Goal: Task Accomplishment & Management: Use online tool/utility

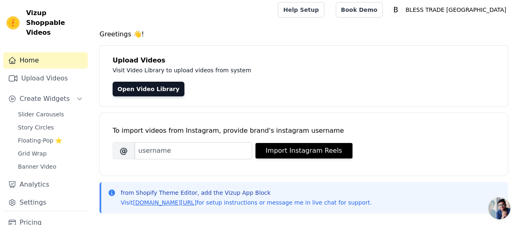
scroll to position [1, 0]
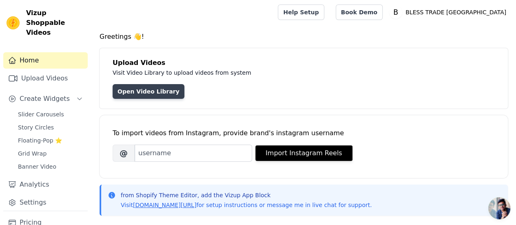
click at [146, 89] on link "Open Video Library" at bounding box center [149, 91] width 72 height 15
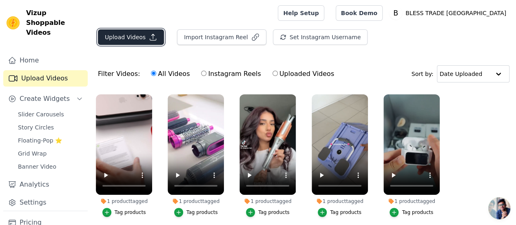
click at [150, 35] on icon "button" at bounding box center [153, 37] width 6 height 6
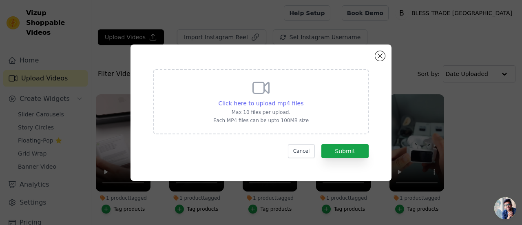
click at [274, 103] on span "Click here to upload mp4 files" at bounding box center [261, 103] width 85 height 7
click at [303, 99] on input "Click here to upload mp4 files Max 10 files per upload. Each MP4 files can be u…" at bounding box center [303, 99] width 0 height 0
type input "C:\fakepath\WhatsApp Video 2025-09-03 at 19.03.04_8ebf7ac7.mp4"
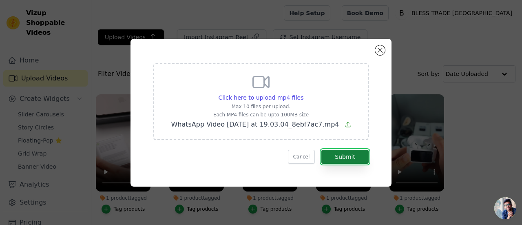
click at [339, 157] on button "Submit" at bounding box center [345, 157] width 47 height 14
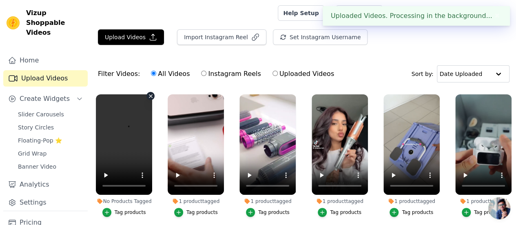
scroll to position [44, 0]
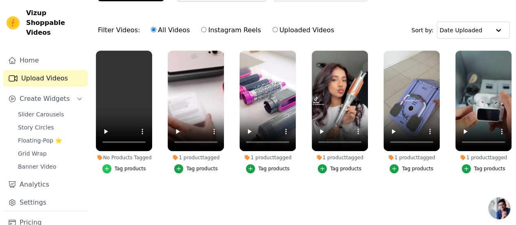
click at [106, 166] on icon "button" at bounding box center [107, 169] width 6 height 6
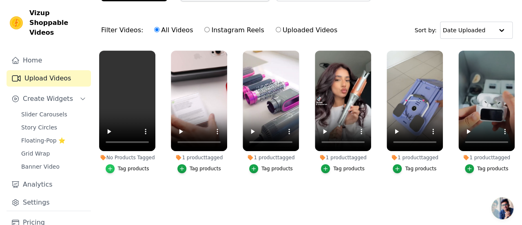
scroll to position [0, 0]
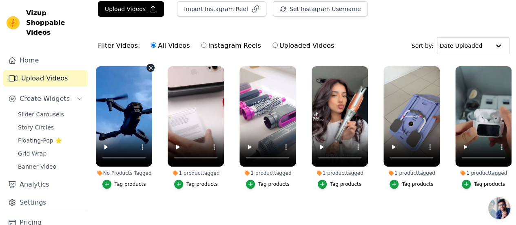
scroll to position [32, 0]
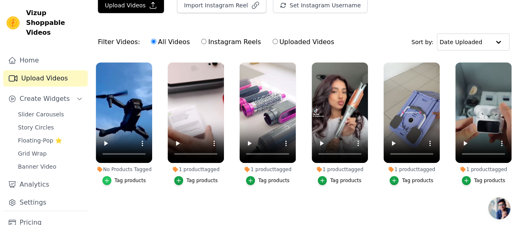
click at [106, 178] on icon "button" at bounding box center [107, 181] width 6 height 6
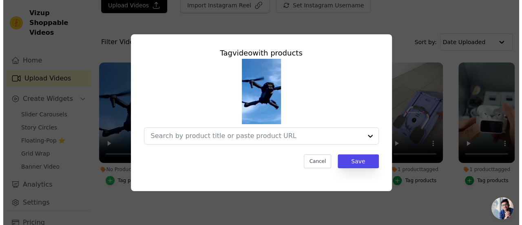
scroll to position [0, 0]
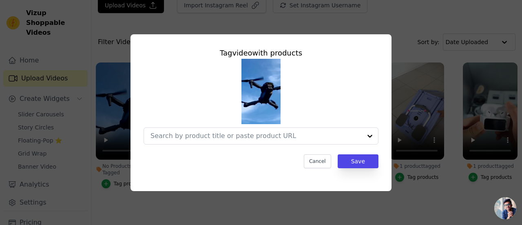
click at [407, 160] on div "Tag video with products Cancel Save" at bounding box center [261, 112] width 496 height 183
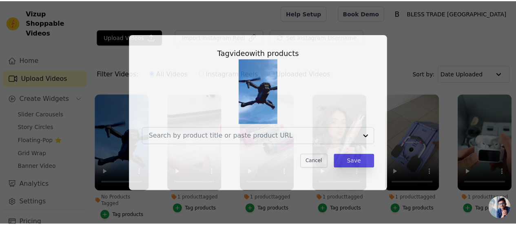
scroll to position [32, 0]
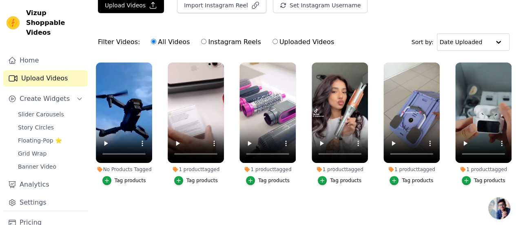
click at [113, 176] on button "Tag products" at bounding box center [124, 180] width 44 height 9
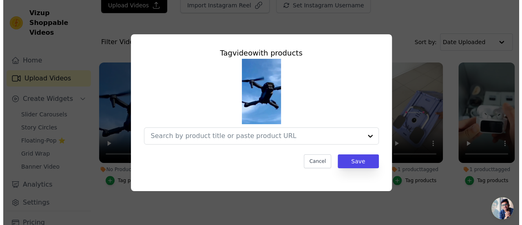
scroll to position [0, 0]
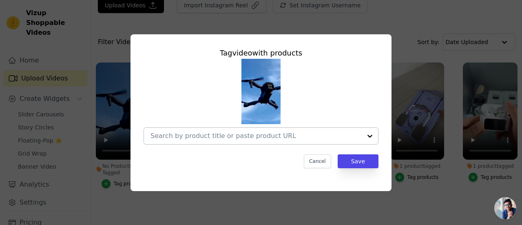
click at [369, 135] on div at bounding box center [370, 136] width 16 height 16
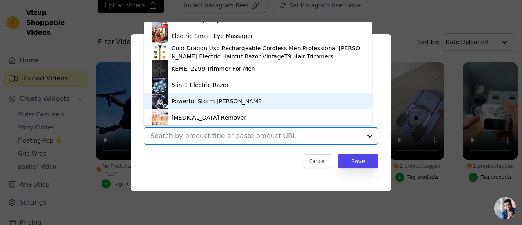
scroll to position [436, 0]
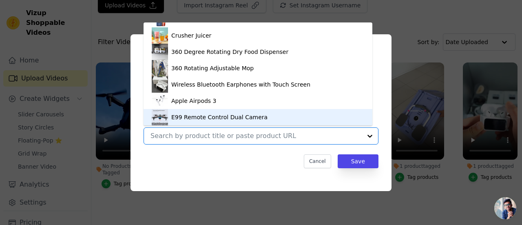
click at [194, 116] on div "E99 Remote Control Dual Camera" at bounding box center [219, 117] width 96 height 8
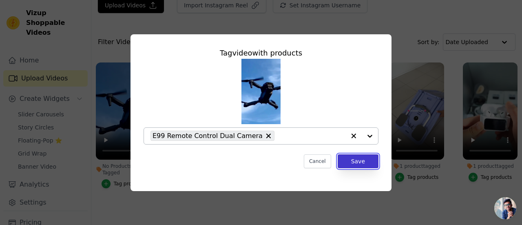
click at [369, 161] on button "Save" at bounding box center [358, 161] width 41 height 14
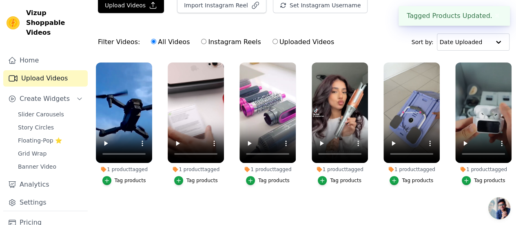
scroll to position [0, 0]
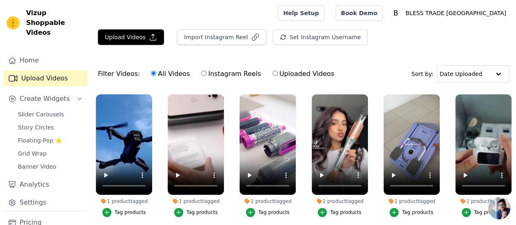
click at [159, 102] on ul "1 product tagged Tag products 1 product tagged Tag products 1 product tagged Ta…" at bounding box center [303, 170] width 425 height 161
click at [59, 94] on span "Create Widgets" at bounding box center [45, 99] width 50 height 10
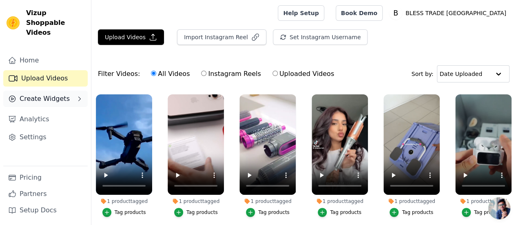
click at [59, 94] on span "Create Widgets" at bounding box center [45, 99] width 50 height 10
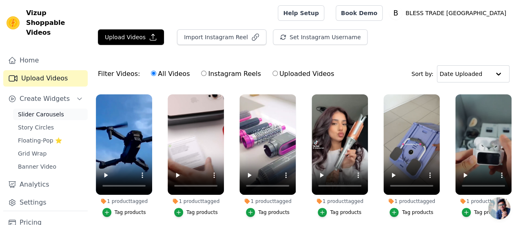
click at [52, 110] on span "Slider Carousels" at bounding box center [41, 114] width 46 height 8
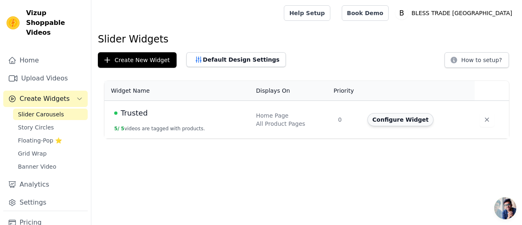
click at [392, 122] on button "Configure Widget" at bounding box center [401, 119] width 66 height 13
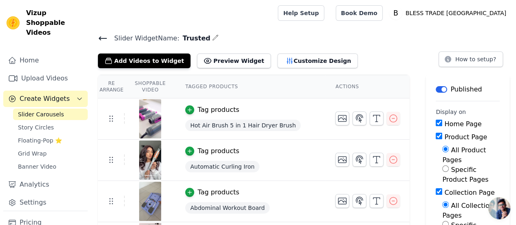
click at [56, 33] on div "Vizup Shoppable Videos Home Upload Videos Create Widgets Slider Carousels Story…" at bounding box center [45, 112] width 91 height 225
click at [98, 38] on icon at bounding box center [103, 38] width 10 height 10
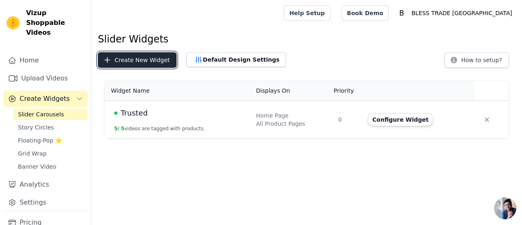
click at [104, 64] on icon "button" at bounding box center [107, 60] width 8 height 8
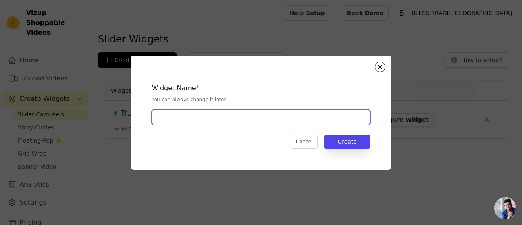
click at [255, 118] on input "text" at bounding box center [261, 117] width 219 height 16
type input "Trust 2"
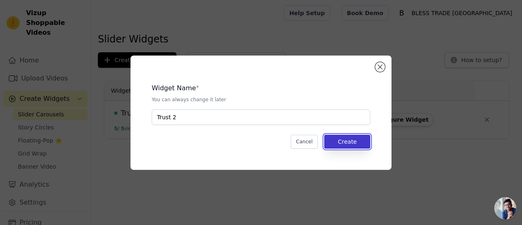
click at [354, 142] on button "Create" at bounding box center [347, 142] width 46 height 14
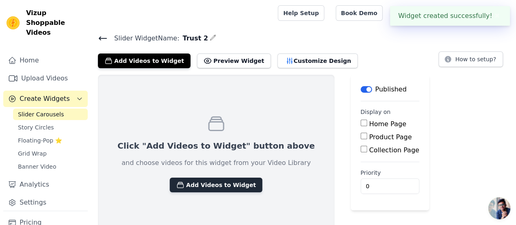
click at [204, 184] on button "Add Videos to Widget" at bounding box center [216, 185] width 93 height 15
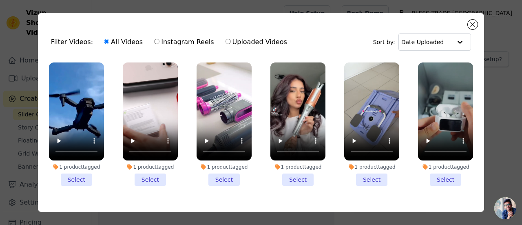
click at [80, 176] on li "1 product tagged Select" at bounding box center [76, 123] width 55 height 123
click at [0, 0] on input "1 product tagged Select" at bounding box center [0, 0] width 0 height 0
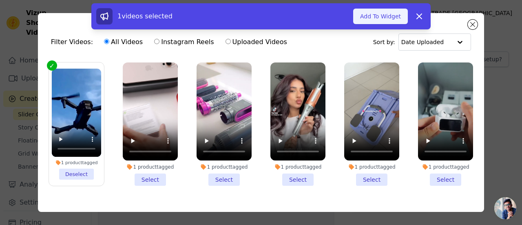
click at [379, 18] on button "Add To Widget" at bounding box center [380, 17] width 55 height 16
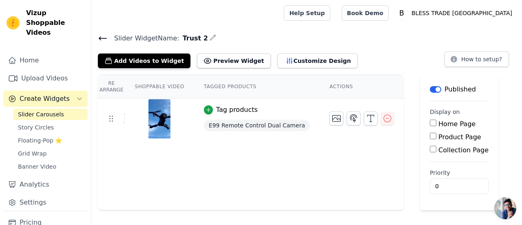
click at [430, 123] on input "Home Page" at bounding box center [433, 123] width 7 height 7
checkbox input "true"
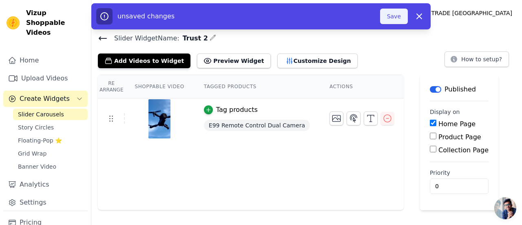
click at [394, 19] on button "Save" at bounding box center [394, 17] width 28 height 16
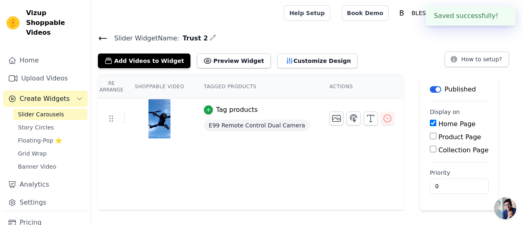
click at [430, 137] on input "Product Page" at bounding box center [433, 136] width 7 height 7
checkbox input "true"
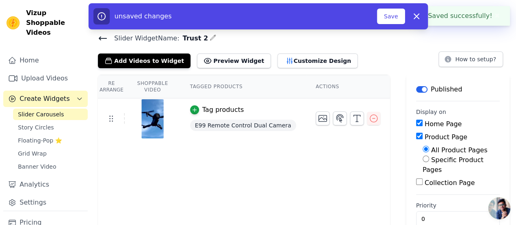
click at [418, 178] on input "Collection Page" at bounding box center [419, 181] width 7 height 7
checkbox input "true"
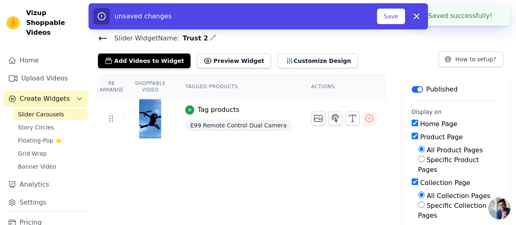
scroll to position [39, 0]
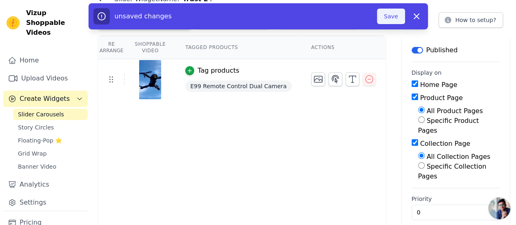
click at [392, 21] on button "Save" at bounding box center [391, 17] width 28 height 16
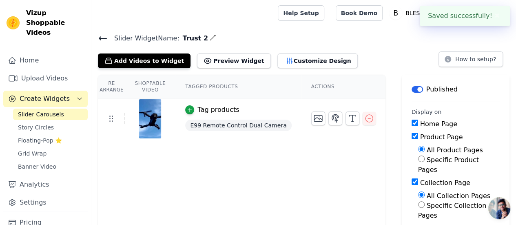
click at [42, 110] on span "Slider Carousels" at bounding box center [41, 114] width 46 height 8
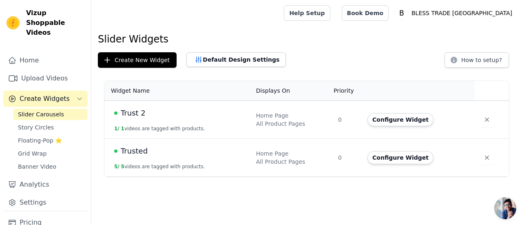
click at [156, 160] on td "Trusted 5 / 5 videos are tagged with products." at bounding box center [177, 158] width 147 height 38
click at [390, 158] on button "Configure Widget" at bounding box center [401, 157] width 66 height 13
click at [34, 53] on link "Home" at bounding box center [45, 60] width 84 height 16
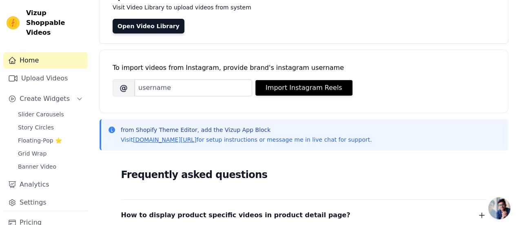
scroll to position [50, 0]
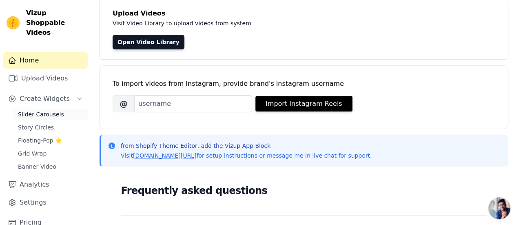
click at [40, 110] on span "Slider Carousels" at bounding box center [41, 114] width 46 height 8
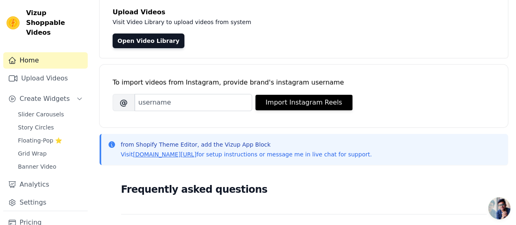
scroll to position [51, 0]
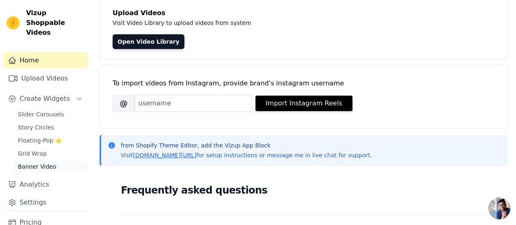
click at [55, 161] on link "Banner Video" at bounding box center [50, 166] width 75 height 11
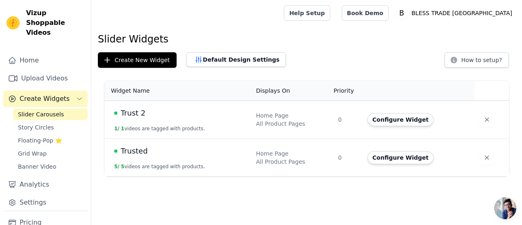
click at [324, 112] on div "Home Page" at bounding box center [292, 115] width 72 height 8
click at [148, 120] on td "Trust 2 1 / 1 videos are tagged with products." at bounding box center [177, 120] width 147 height 38
click at [200, 120] on td "Trust 2 1 / 1 videos are tagged with products." at bounding box center [177, 120] width 147 height 38
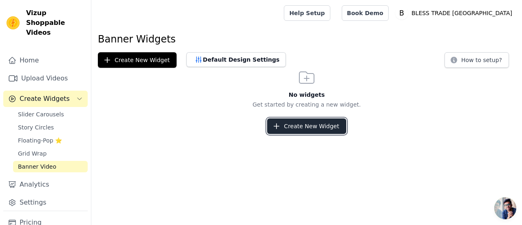
click at [279, 132] on button "Create New Widget" at bounding box center [306, 126] width 79 height 16
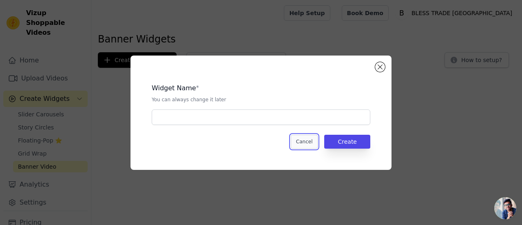
click at [309, 144] on button "Cancel" at bounding box center [304, 142] width 27 height 14
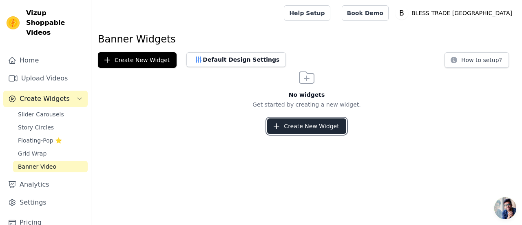
click at [276, 124] on icon "button" at bounding box center [277, 126] width 8 height 8
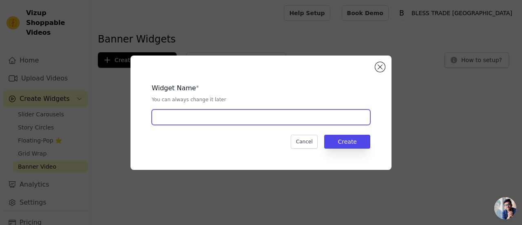
click at [270, 117] on input "text" at bounding box center [261, 117] width 219 height 16
type input "Trust 2"
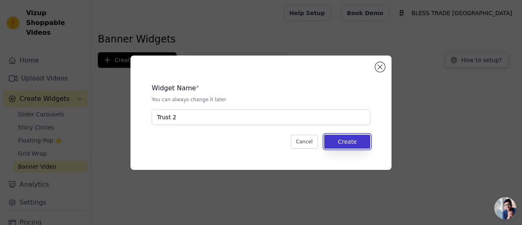
click at [335, 142] on button "Create" at bounding box center [347, 142] width 46 height 14
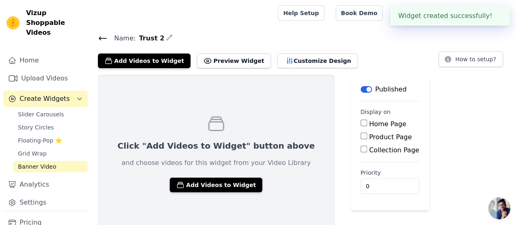
click at [361, 122] on input "Home Page" at bounding box center [364, 123] width 7 height 7
checkbox input "true"
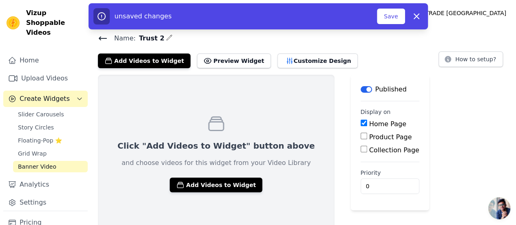
click at [361, 136] on input "Product Page" at bounding box center [364, 136] width 7 height 7
checkbox input "true"
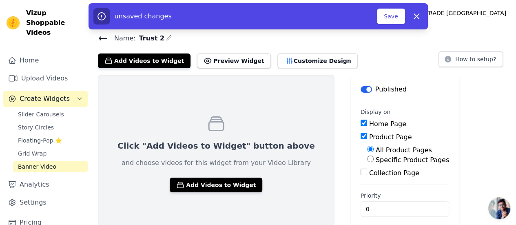
click at [361, 174] on input "Collection Page" at bounding box center [364, 172] width 7 height 7
checkbox input "true"
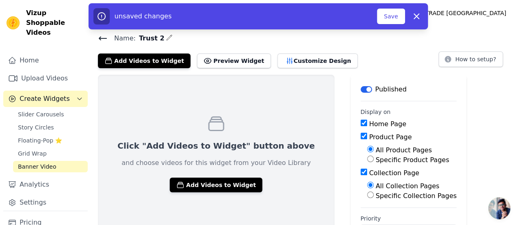
scroll to position [29, 0]
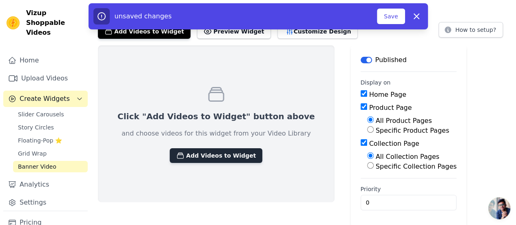
click at [219, 156] on button "Add Videos to Widget" at bounding box center [216, 155] width 93 height 15
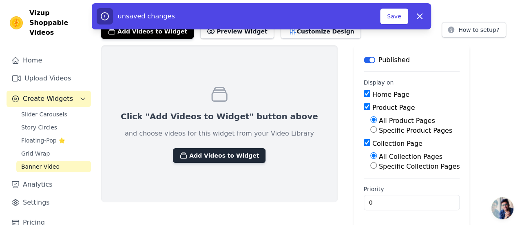
scroll to position [0, 0]
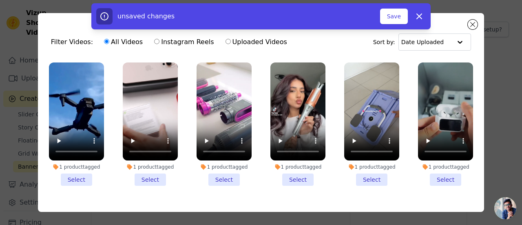
click at [75, 179] on li "1 product tagged Select" at bounding box center [76, 123] width 55 height 123
click at [0, 0] on input "1 product tagged Select" at bounding box center [0, 0] width 0 height 0
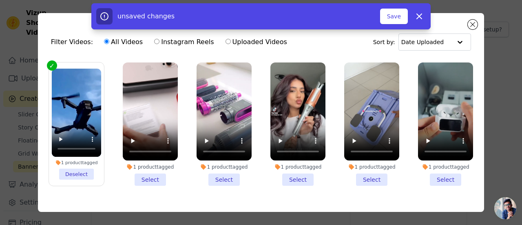
click at [76, 173] on li "1 product tagged Deselect" at bounding box center [77, 124] width 50 height 111
click at [0, 0] on input "1 product tagged Deselect" at bounding box center [0, 0] width 0 height 0
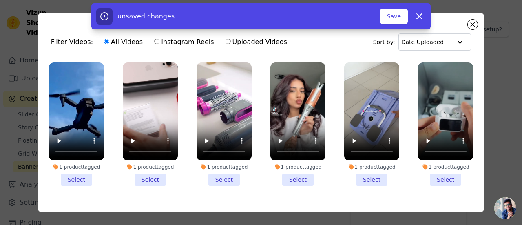
click at [81, 180] on li "1 product tagged Select" at bounding box center [76, 123] width 55 height 123
click at [0, 0] on input "1 product tagged Select" at bounding box center [0, 0] width 0 height 0
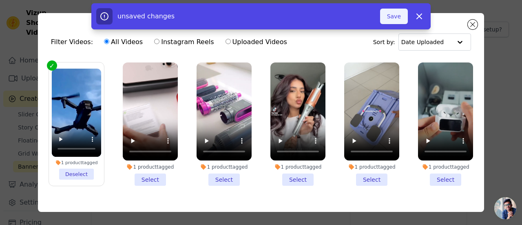
click at [392, 16] on button "Save" at bounding box center [394, 17] width 28 height 16
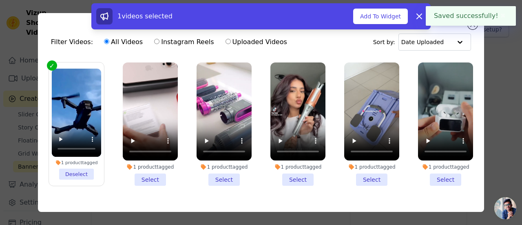
click at [392, 16] on button "Add To Widget" at bounding box center [380, 17] width 55 height 16
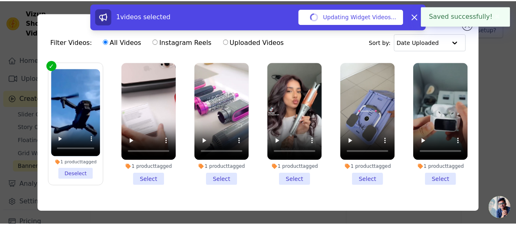
scroll to position [29, 0]
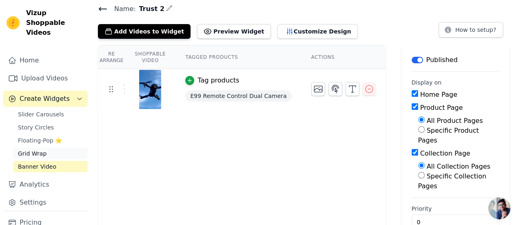
click at [42, 149] on span "Grid Wrap" at bounding box center [32, 153] width 29 height 8
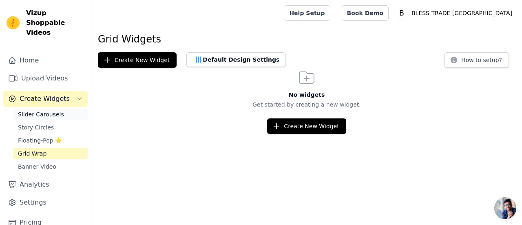
click at [44, 110] on span "Slider Carousels" at bounding box center [41, 114] width 46 height 8
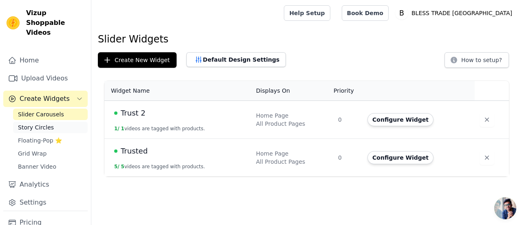
click at [42, 123] on span "Story Circles" at bounding box center [36, 127] width 36 height 8
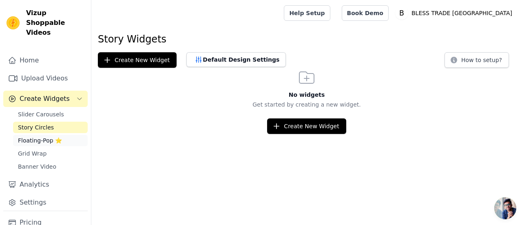
click at [36, 136] on span "Floating-Pop ⭐" at bounding box center [40, 140] width 44 height 8
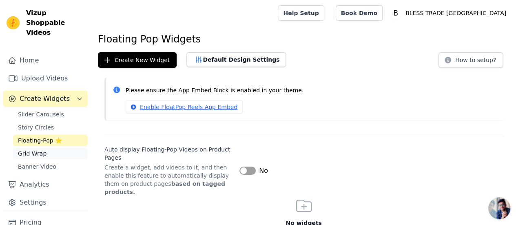
click at [29, 149] on span "Grid Wrap" at bounding box center [32, 153] width 29 height 8
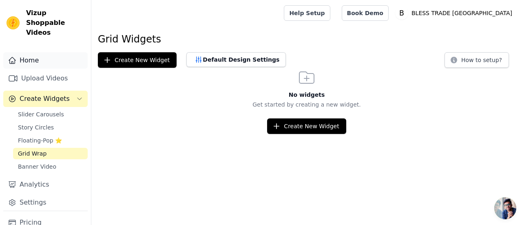
click at [34, 53] on link "Home" at bounding box center [45, 60] width 84 height 16
